Goal: Information Seeking & Learning: Learn about a topic

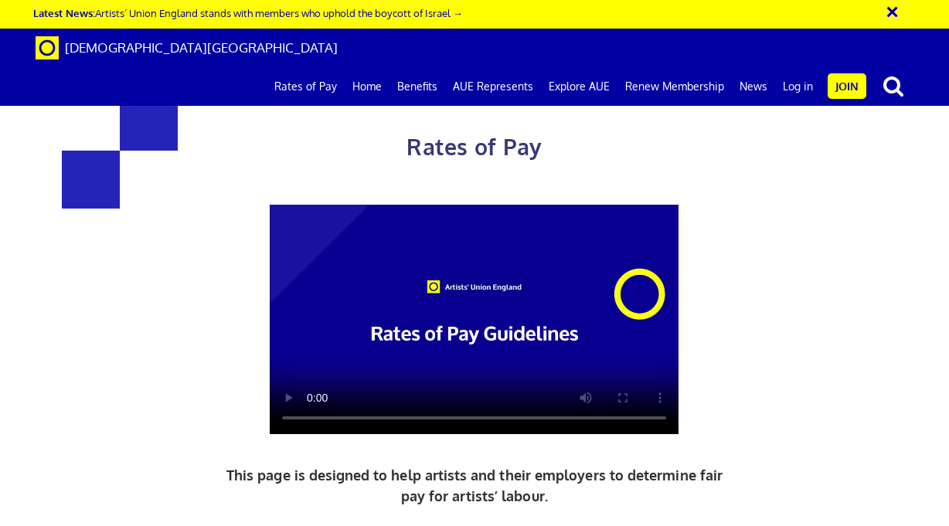
scroll to position [854, 0]
drag, startPoint x: 213, startPoint y: 396, endPoint x: 383, endPoint y: 427, distance: 172.9
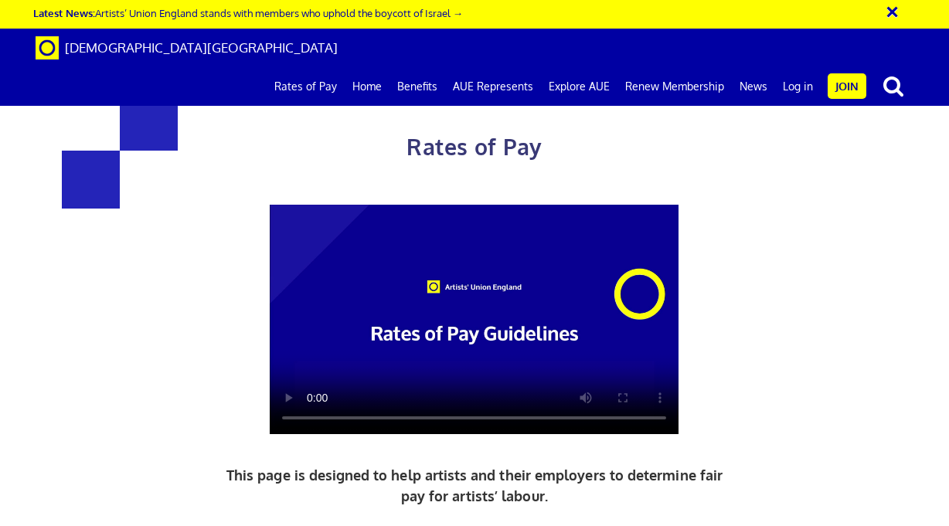
drag, startPoint x: 237, startPoint y: 281, endPoint x: 426, endPoint y: 413, distance: 230.4
drag, startPoint x: 426, startPoint y: 413, endPoint x: 291, endPoint y: 286, distance: 185.3
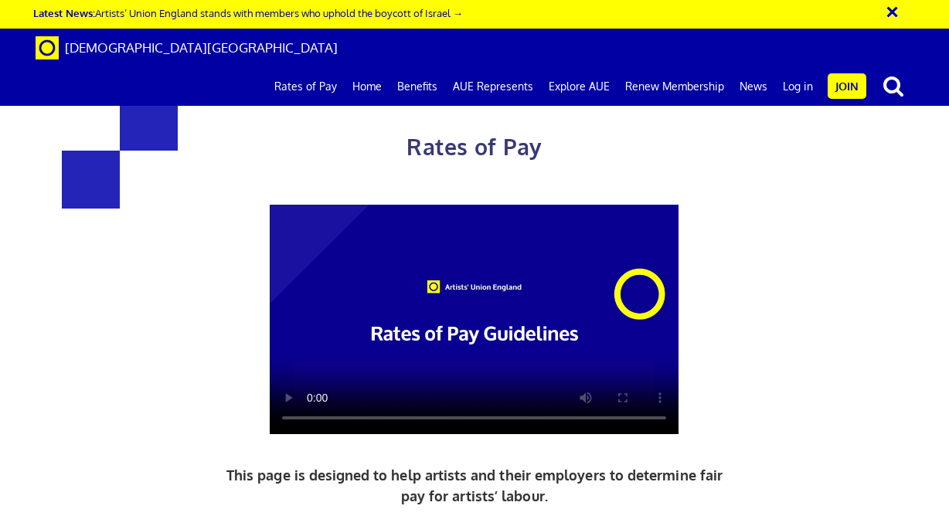
drag, startPoint x: 420, startPoint y: 275, endPoint x: 548, endPoint y: 323, distance: 136.2
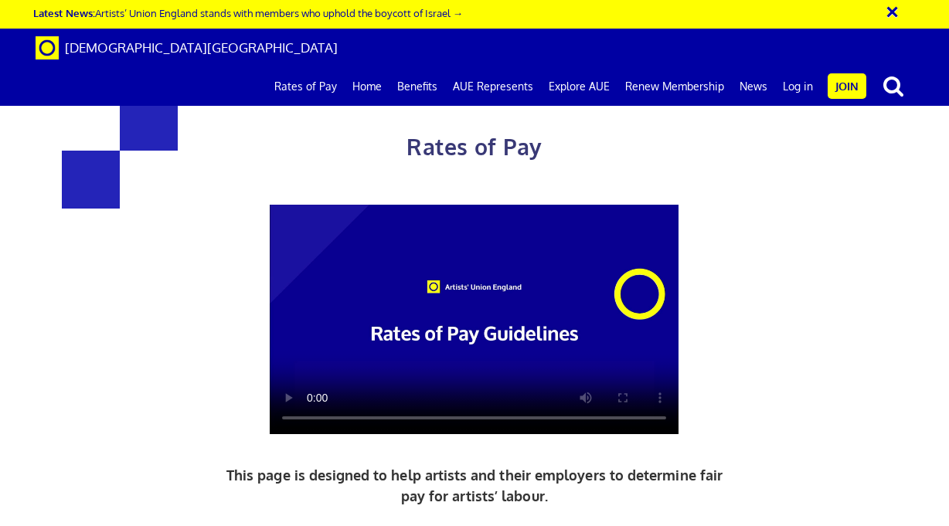
drag, startPoint x: 548, startPoint y: 323, endPoint x: 459, endPoint y: 283, distance: 97.5
drag, startPoint x: 459, startPoint y: 283, endPoint x: 591, endPoint y: 318, distance: 136.8
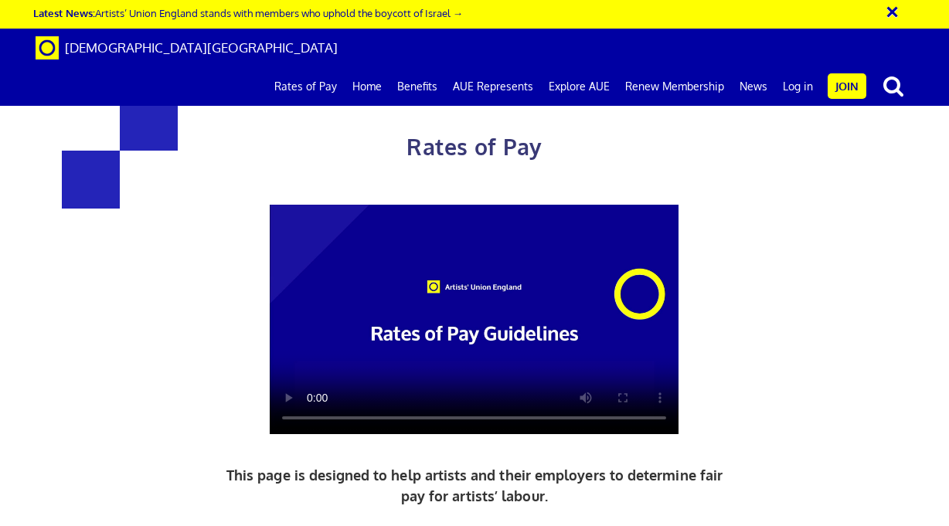
drag, startPoint x: 591, startPoint y: 318, endPoint x: 470, endPoint y: 286, distance: 125.5
drag, startPoint x: 470, startPoint y: 286, endPoint x: 600, endPoint y: 314, distance: 133.5
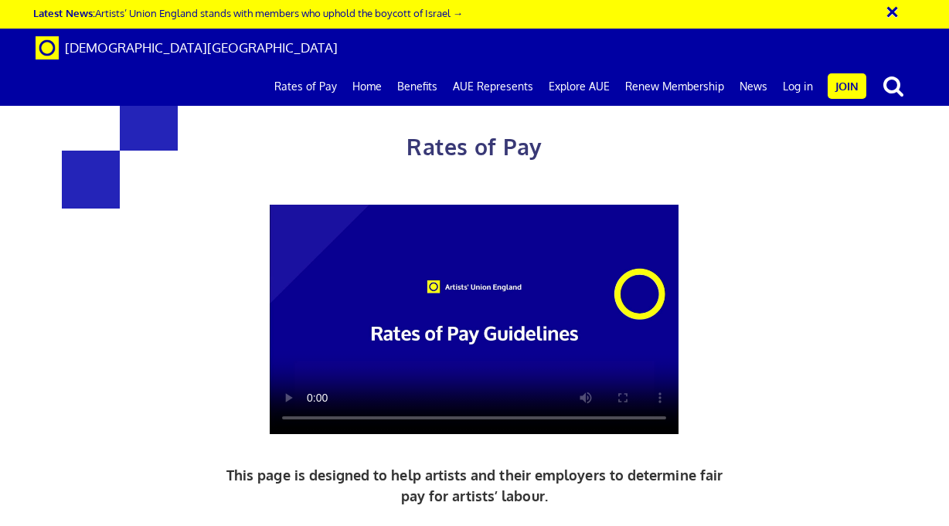
drag, startPoint x: 617, startPoint y: 324, endPoint x: 502, endPoint y: 293, distance: 119.2
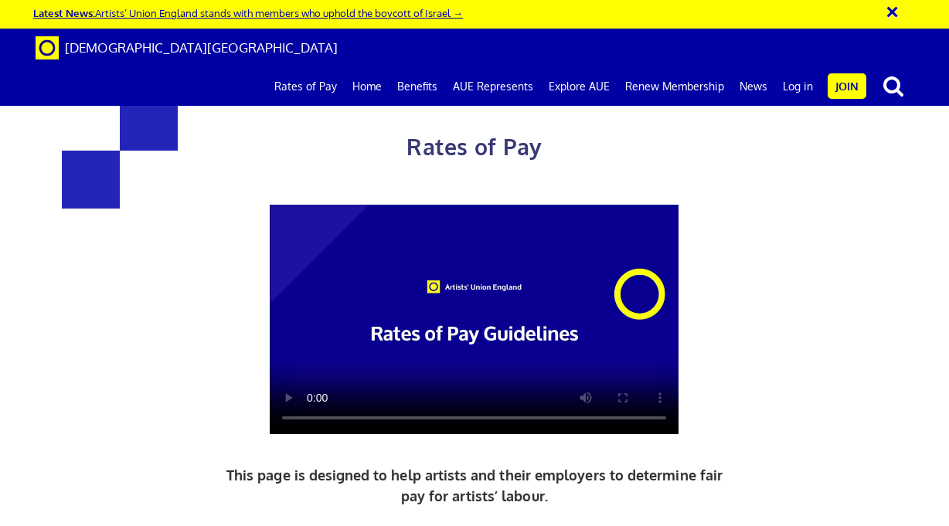
scroll to position [0, 0]
